Goal: Transaction & Acquisition: Purchase product/service

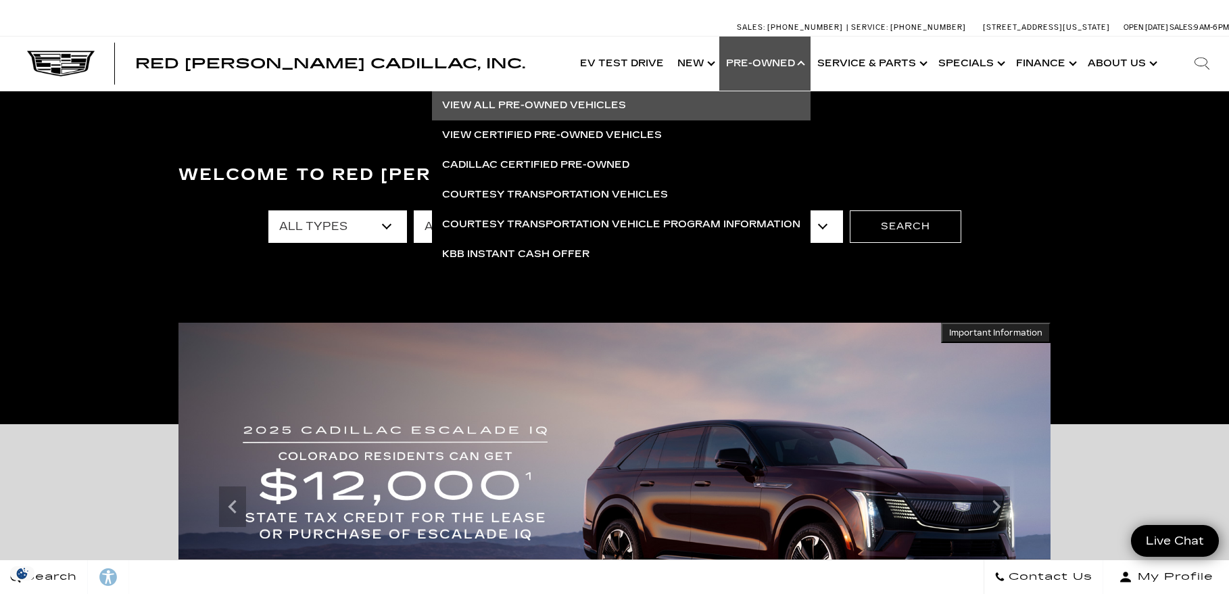
click at [649, 111] on link "View All Pre-Owned Vehicles" at bounding box center [621, 106] width 379 height 30
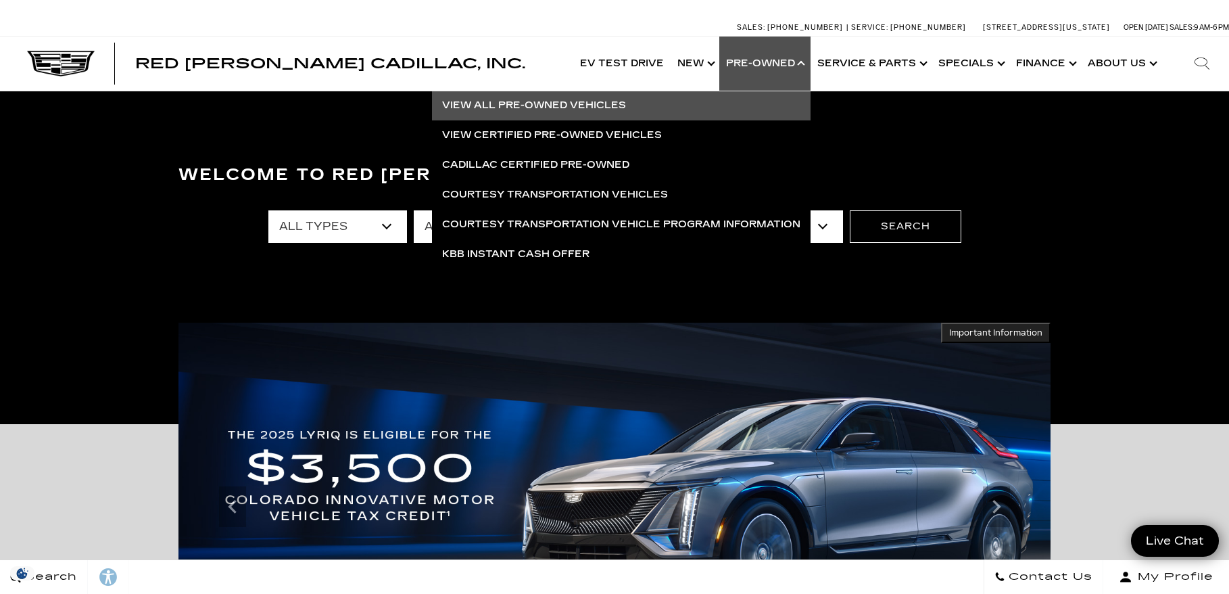
click at [598, 108] on link "View All Pre-Owned Vehicles" at bounding box center [621, 106] width 379 height 30
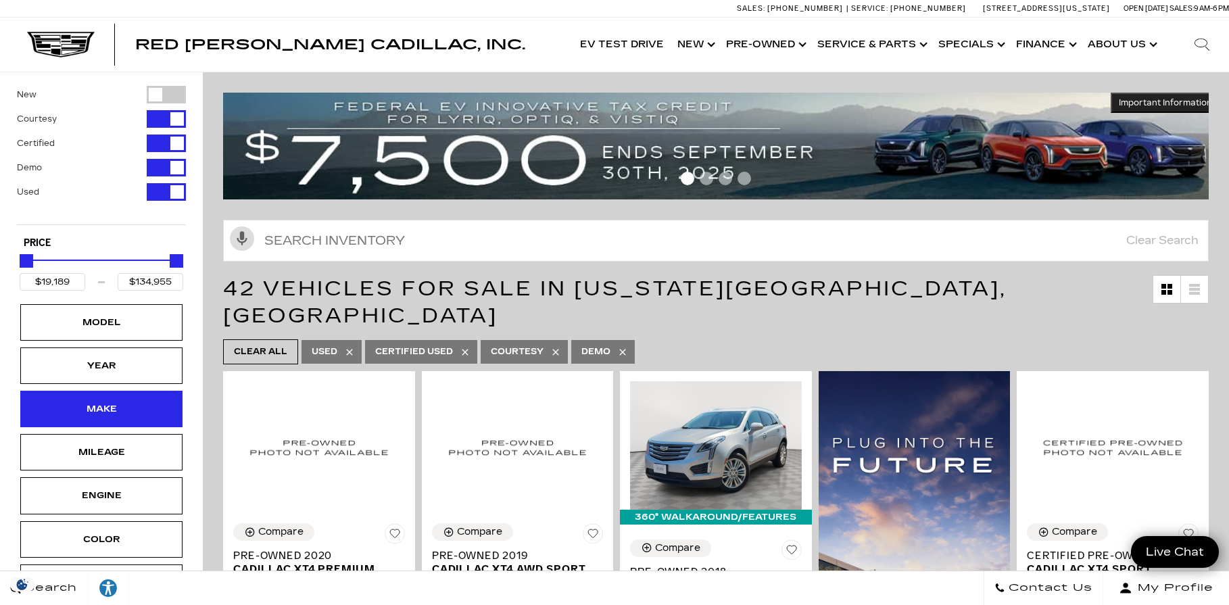
click at [87, 412] on div "Make" at bounding box center [102, 409] width 68 height 15
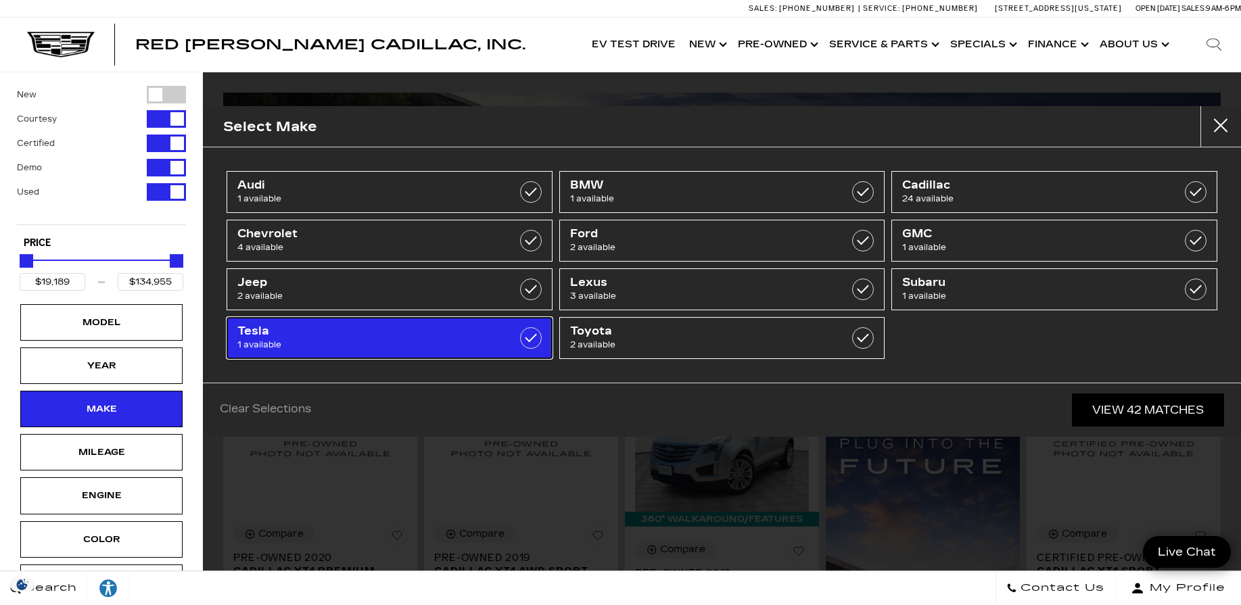
click at [327, 337] on span "Tesla" at bounding box center [366, 332] width 258 height 14
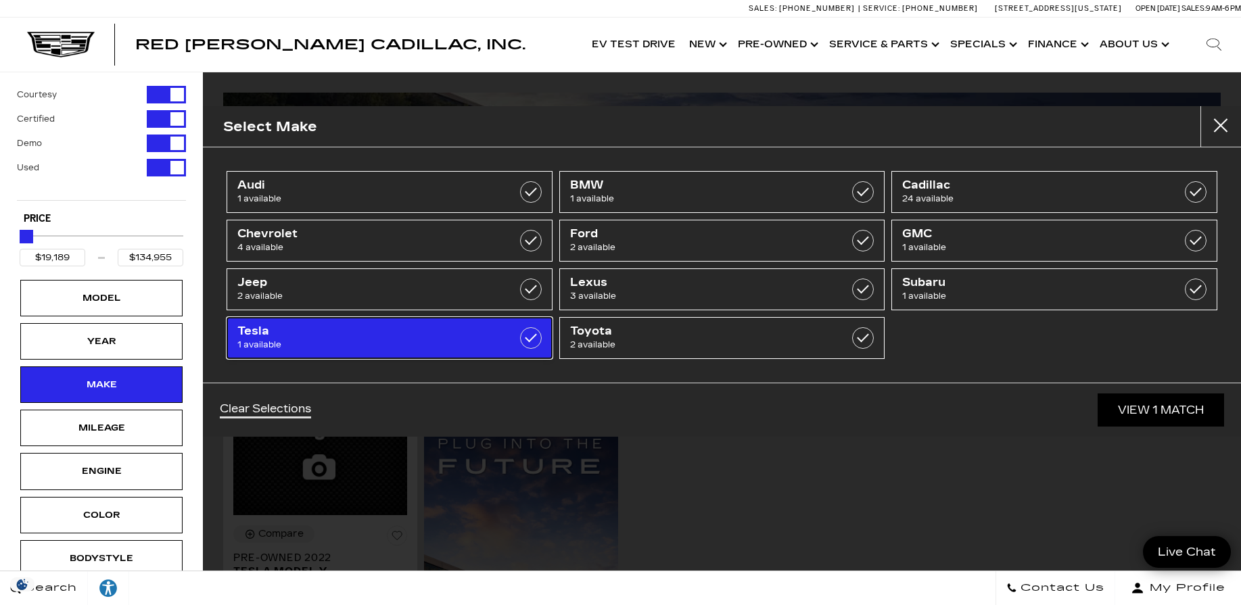
type input "$30,189"
checkbox input "true"
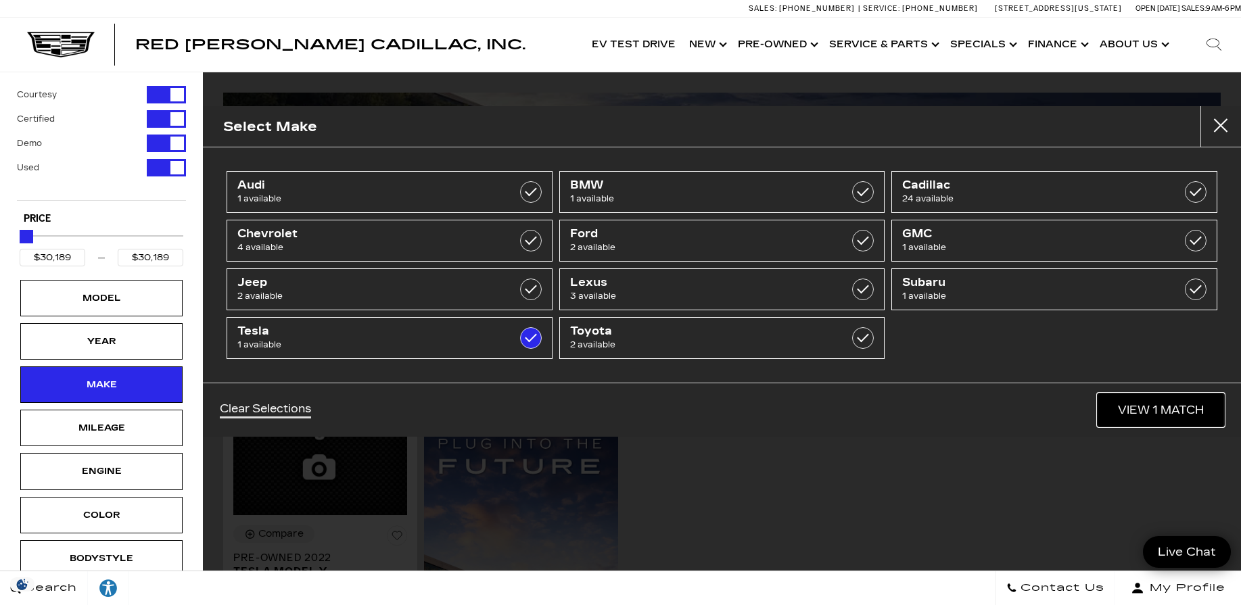
click at [1112, 406] on link "View 1 Match" at bounding box center [1160, 410] width 126 height 33
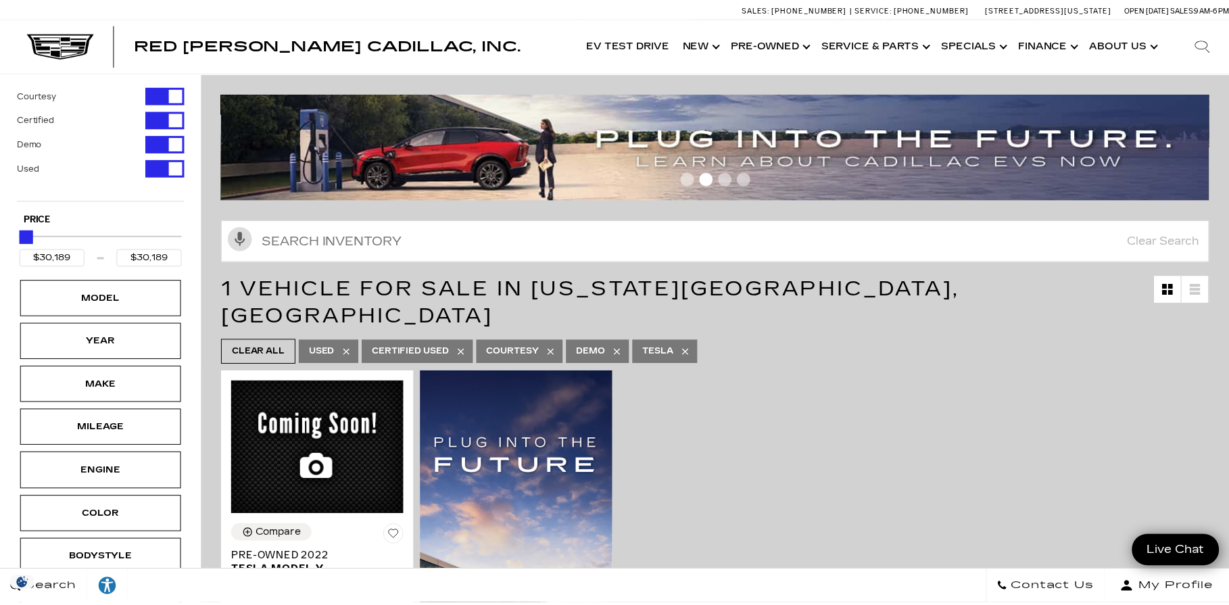
scroll to position [270, 0]
